Goal: Task Accomplishment & Management: Manage account settings

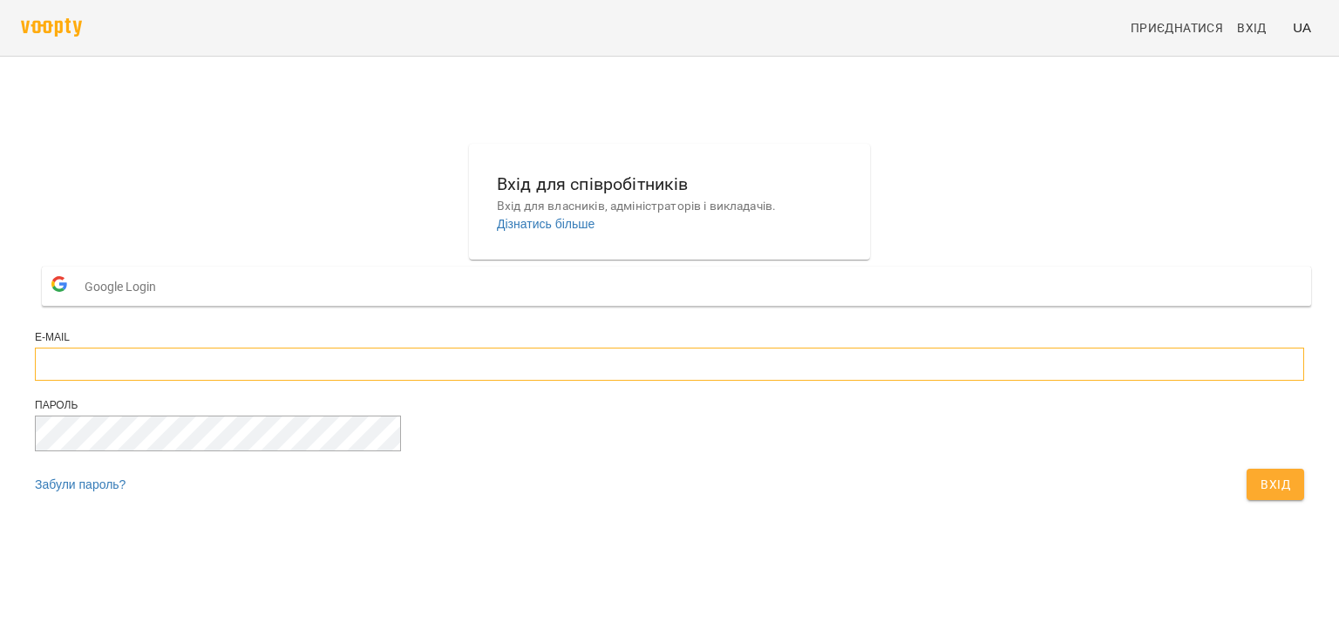
type input "**********"
click at [1260, 495] on span "Вхід" at bounding box center [1275, 484] width 30 height 21
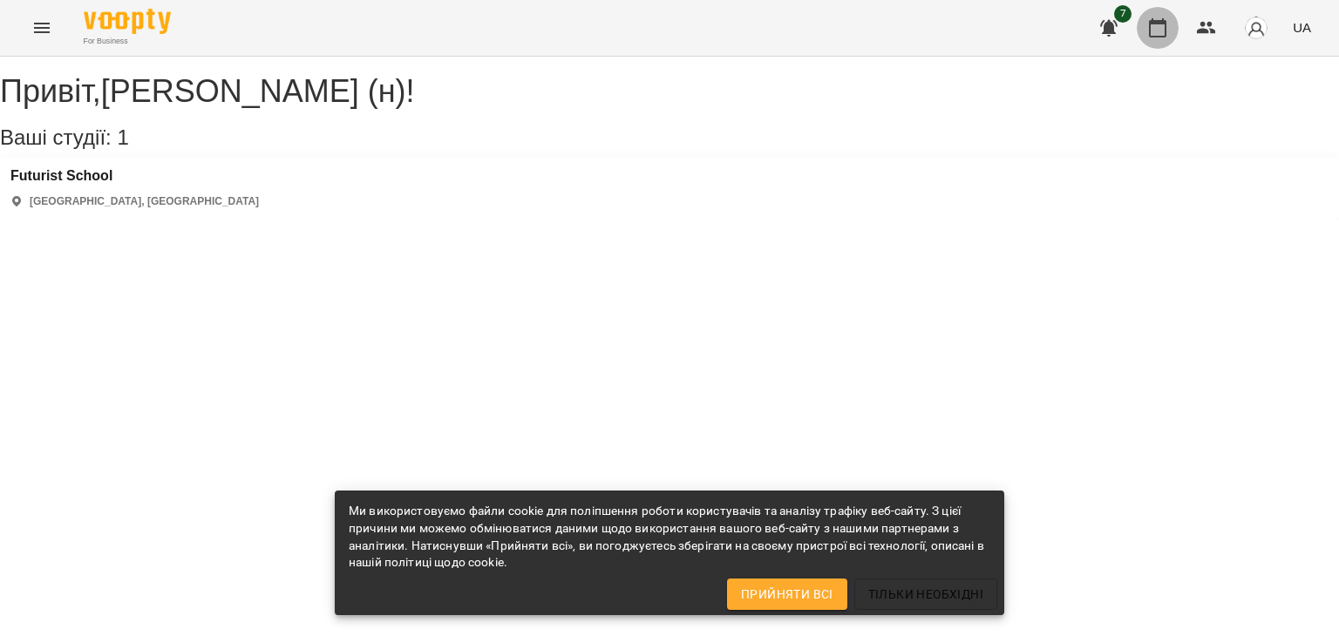
click at [1164, 41] on button "button" at bounding box center [1158, 28] width 42 height 42
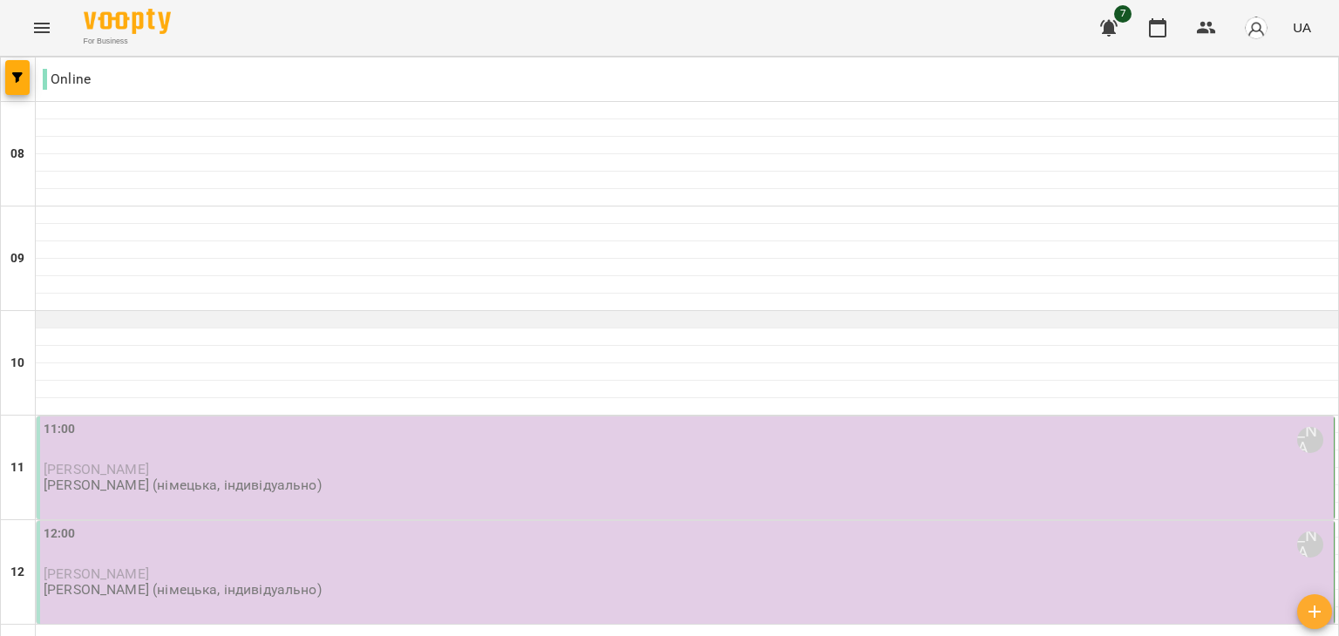
scroll to position [177, 0]
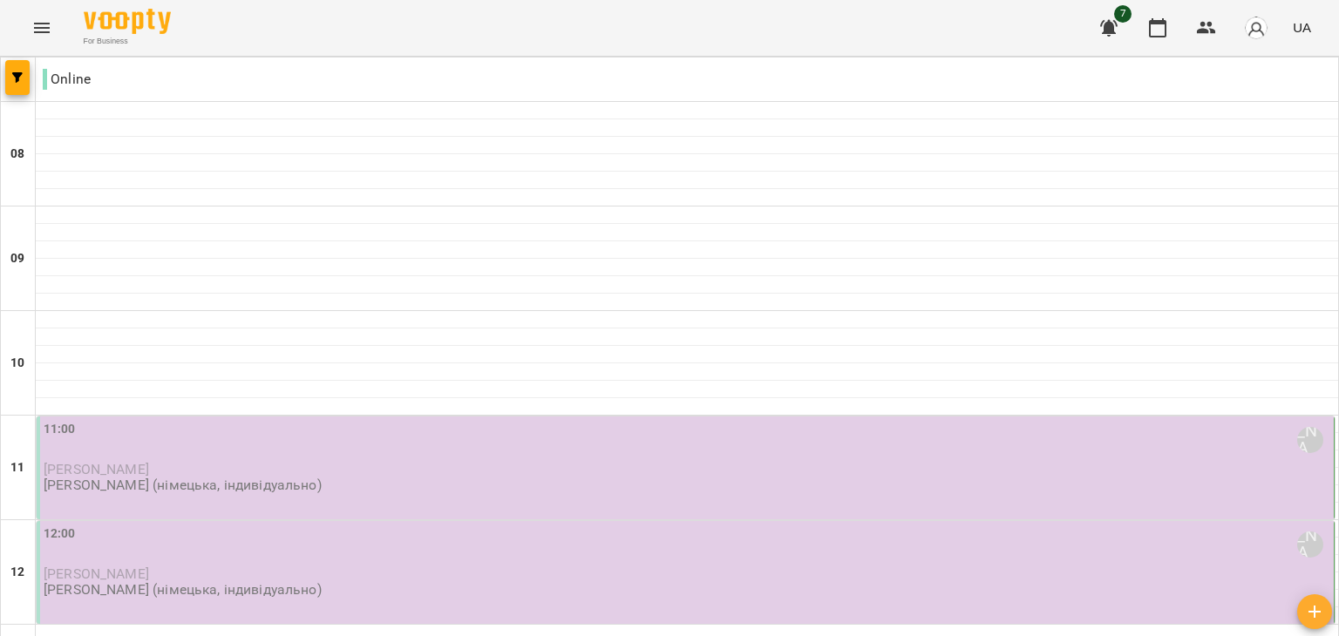
click at [669, 417] on div "11:00 [PERSON_NAME] (н) [PERSON_NAME] [PERSON_NAME] (німецька, індивідуально)" at bounding box center [686, 468] width 1298 height 103
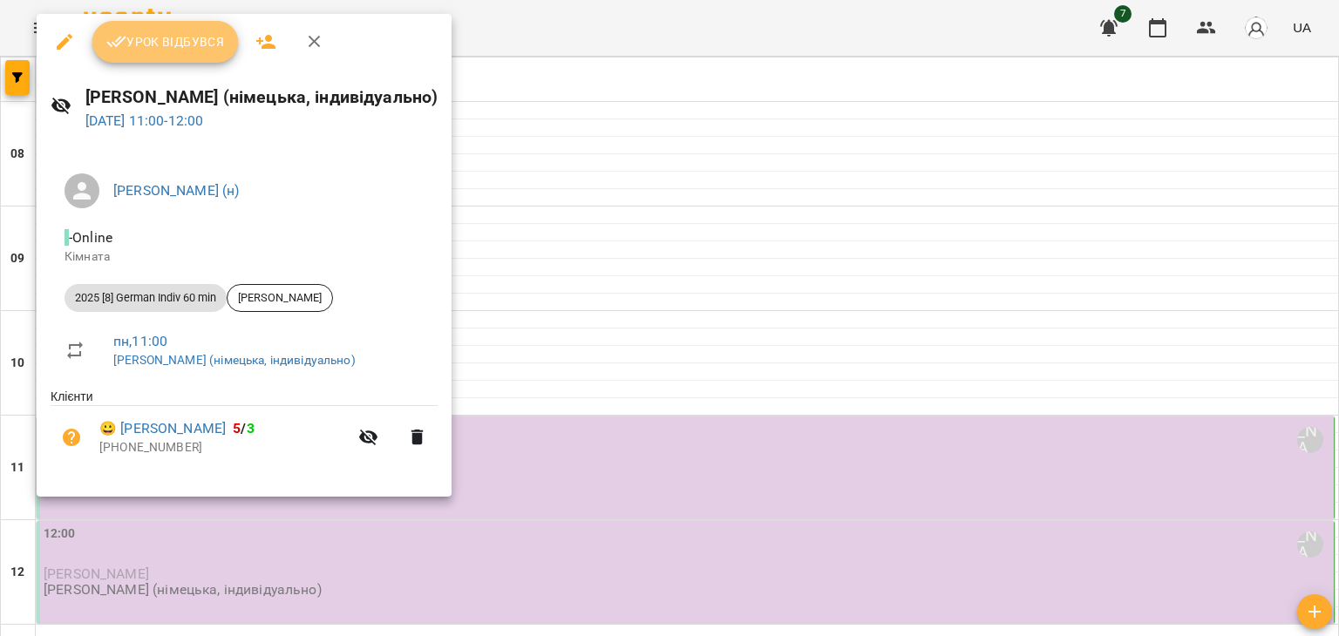
click at [204, 45] on span "Урок відбувся" at bounding box center [165, 41] width 119 height 21
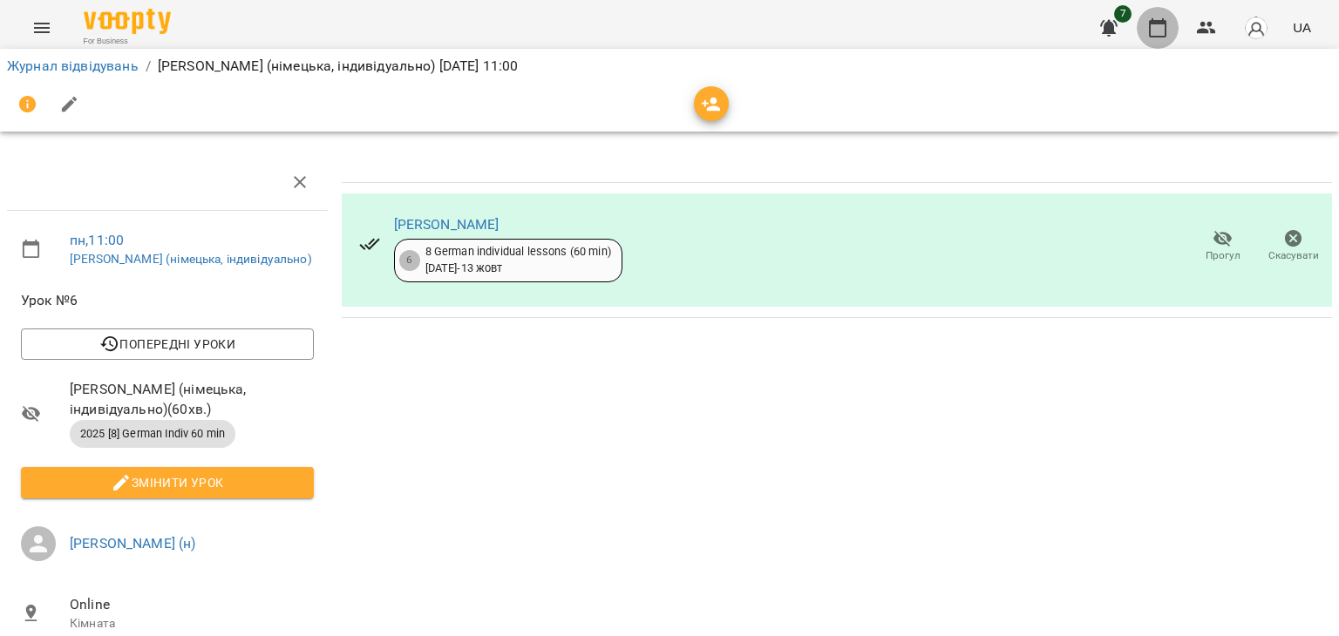
click at [1153, 16] on button "button" at bounding box center [1158, 28] width 42 height 42
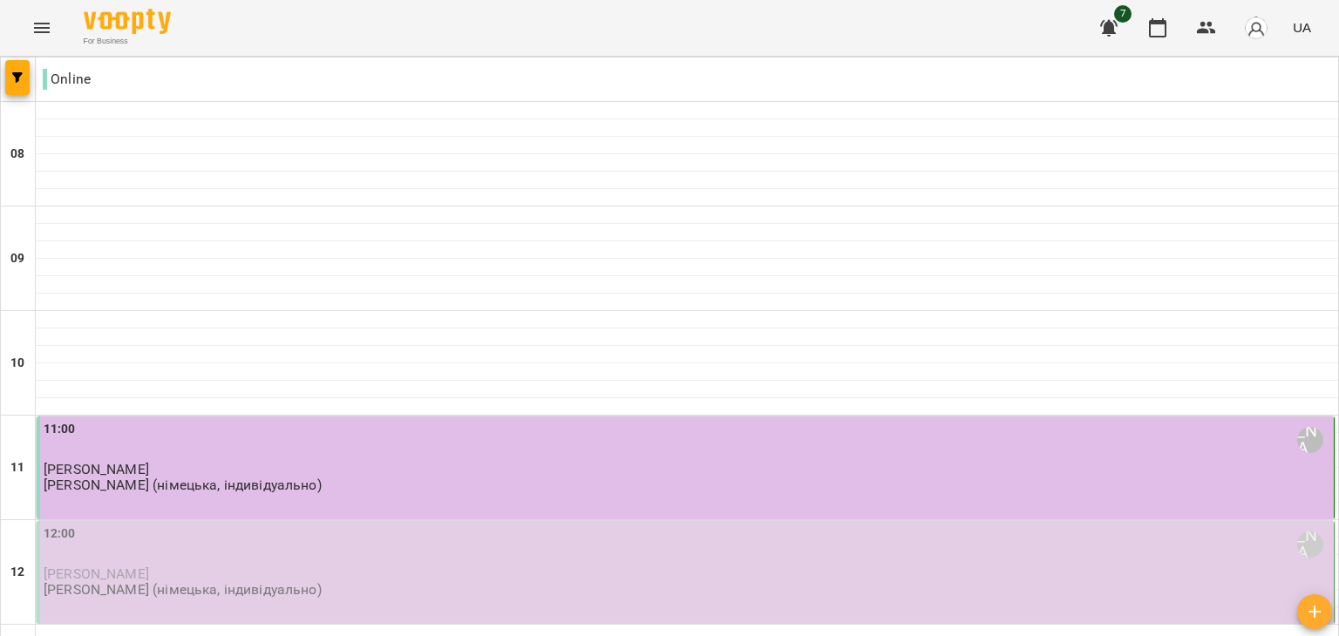
scroll to position [167, 0]
click at [455, 567] on p "[PERSON_NAME]" at bounding box center [687, 574] width 1286 height 15
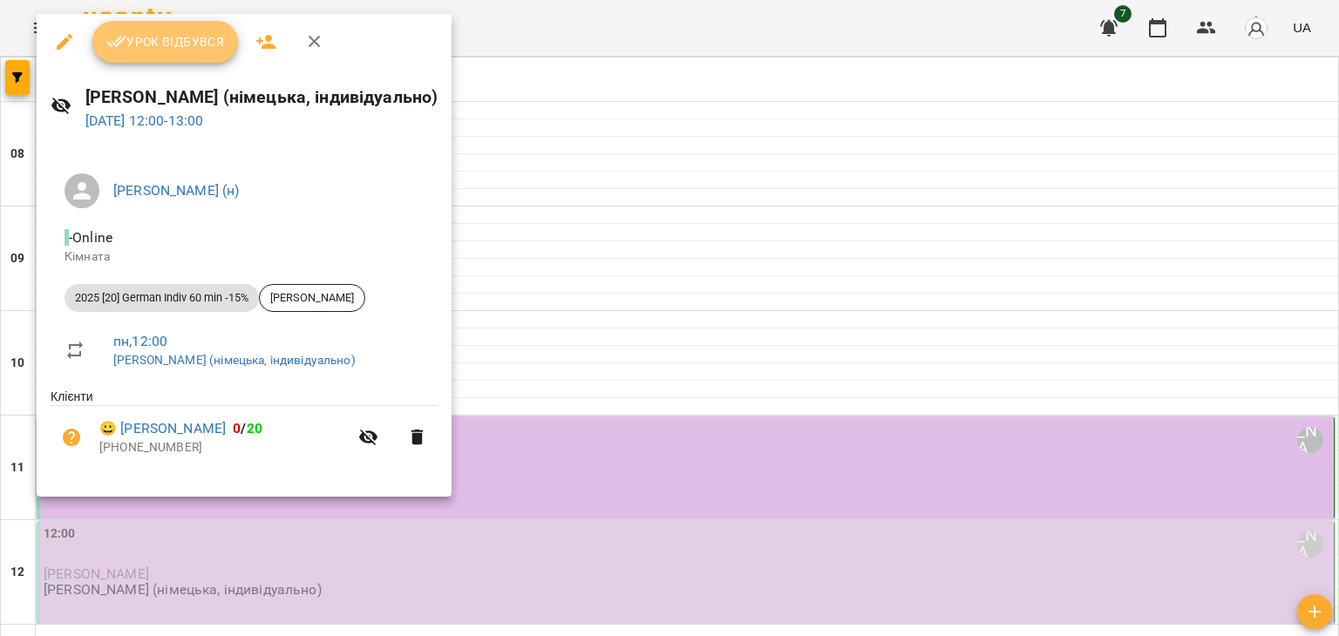
click at [182, 52] on button "Урок відбувся" at bounding box center [165, 42] width 146 height 42
